Goal: Task Accomplishment & Management: Use online tool/utility

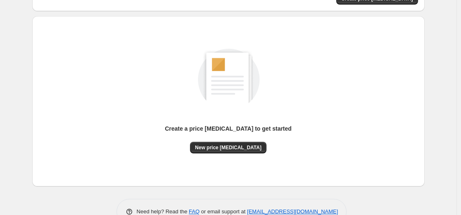
scroll to position [83, 0]
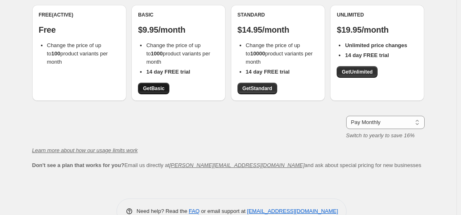
click at [155, 87] on span "Get Basic" at bounding box center [153, 88] width 21 height 7
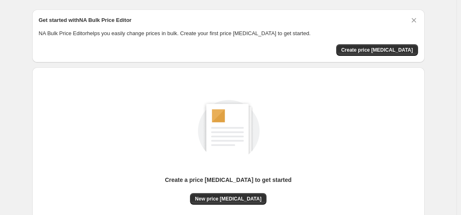
scroll to position [41, 0]
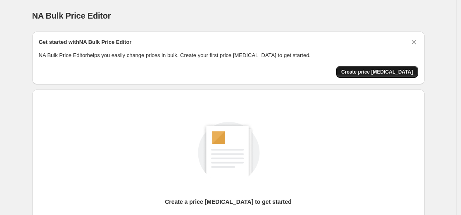
click at [384, 68] on button "Create price [MEDICAL_DATA]" at bounding box center [377, 72] width 82 height 12
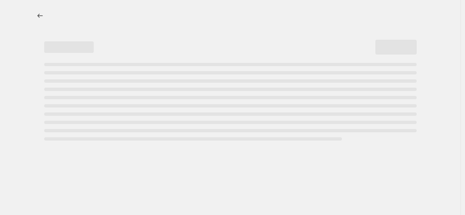
select select "percentage"
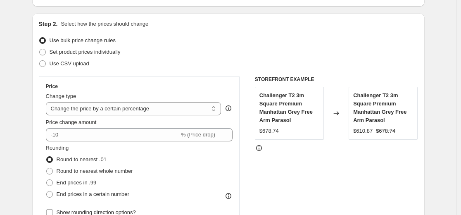
scroll to position [83, 0]
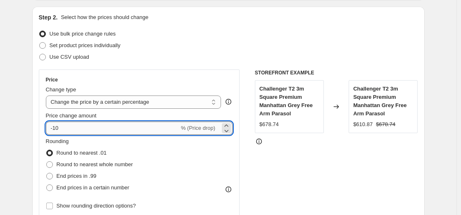
click at [162, 129] on input "-10" at bounding box center [112, 127] width 133 height 13
type input "-1"
type input "-55"
click at [308, 151] on div "STOREFRONT EXAMPLE Challenger T2 3m Square Premium Manhattan Grey Free Arm Para…" at bounding box center [336, 170] width 163 height 202
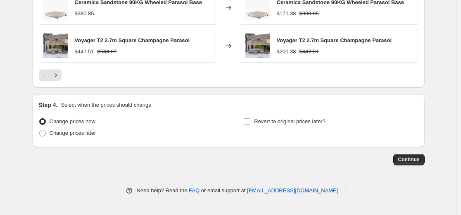
scroll to position [614, 0]
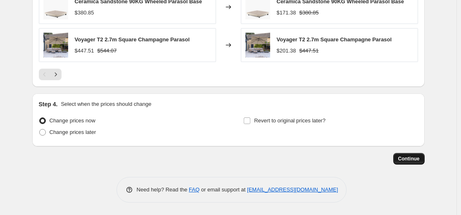
click at [399, 155] on button "Continue" at bounding box center [408, 159] width 31 height 12
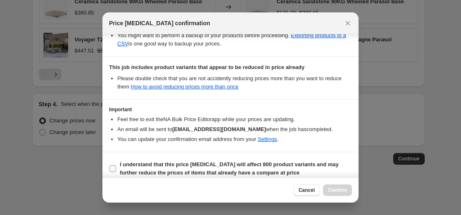
scroll to position [178, 0]
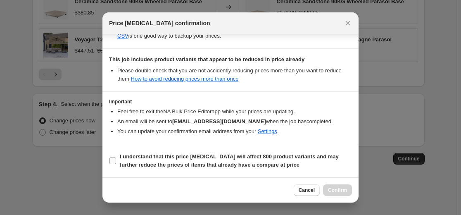
click at [148, 165] on b "I understand that this price [MEDICAL_DATA] will affect 800 product variants an…" at bounding box center [229, 160] width 219 height 14
click at [116, 164] on input "I understand that this price [MEDICAL_DATA] will affect 800 product variants an…" at bounding box center [112, 160] width 7 height 7
checkbox input "true"
click at [339, 190] on span "Confirm" at bounding box center [337, 190] width 19 height 7
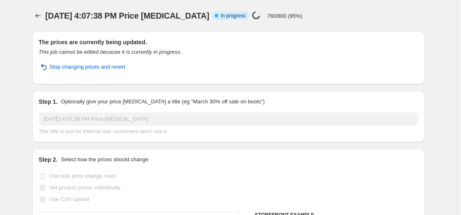
select select "percentage"
